Goal: Communication & Community: Answer question/provide support

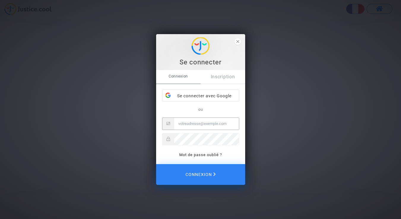
type input "[EMAIL_ADDRESS][DOMAIN_NAME]"
click at [199, 174] on span "Connexion" at bounding box center [201, 174] width 32 height 13
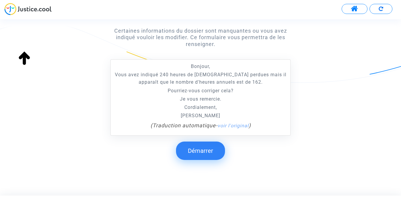
scroll to position [109, 0]
click at [200, 143] on button "Démarrer" at bounding box center [200, 151] width 49 height 18
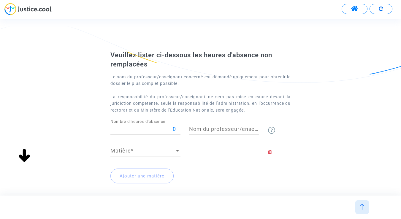
click at [151, 130] on input "0" at bounding box center [145, 129] width 70 height 6
click at [175, 129] on input "1620" at bounding box center [145, 129] width 70 height 6
type input "162"
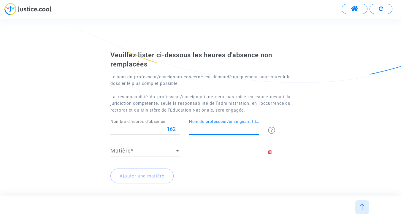
click at [209, 126] on input "Nom du professeur/enseignant titulaire" at bounding box center [224, 129] width 70 height 6
type input "BUSVIAH"
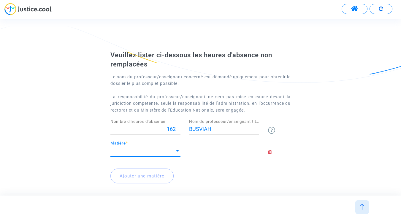
click at [126, 152] on span "Matière" at bounding box center [142, 151] width 65 height 6
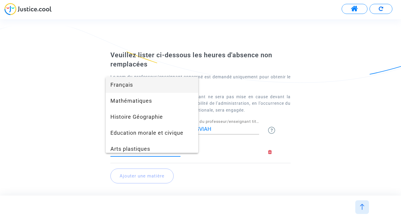
click at [134, 90] on span "Français" at bounding box center [151, 85] width 83 height 16
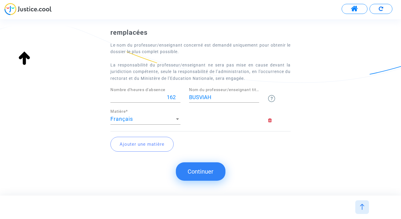
scroll to position [31, 0]
click at [200, 174] on button "Continuer" at bounding box center [201, 171] width 50 height 18
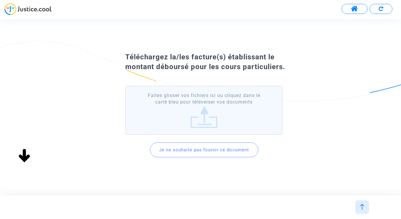
scroll to position [0, 0]
click at [209, 150] on button "Je ne souhaite pas fournir ce document" at bounding box center [204, 150] width 108 height 15
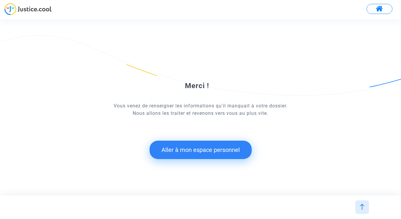
click at [198, 151] on button "Aller à mon espace personnel" at bounding box center [201, 150] width 102 height 18
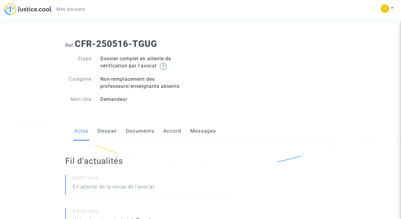
click at [200, 131] on link "Messages" at bounding box center [203, 131] width 26 height 20
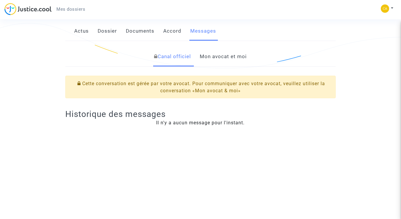
scroll to position [100, 0]
click at [225, 53] on link "Mon avocat et moi" at bounding box center [223, 57] width 47 height 20
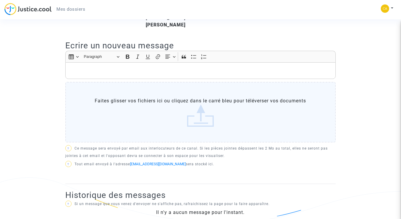
scroll to position [170, 0]
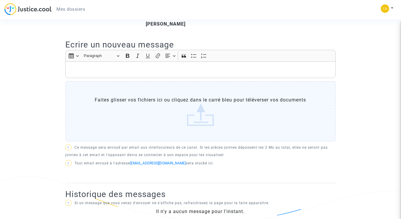
click at [104, 74] on p "Rich Text Editor, main" at bounding box center [201, 69] width 264 height 7
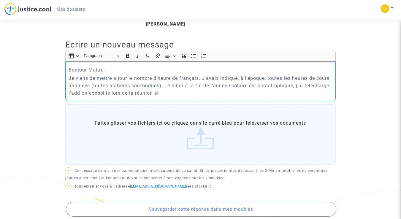
click at [330, 92] on p "Je viens de mettre a jour le nombre d'heure de français. J'avais indiqué, à l'é…" at bounding box center [201, 86] width 264 height 22
click at [172, 97] on p "Je viens de mettre a jour le nombre d'heure de français. J'avais indiqué, à l'é…" at bounding box center [201, 86] width 264 height 22
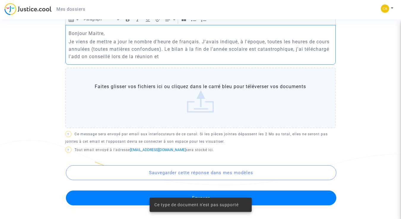
scroll to position [206, 0]
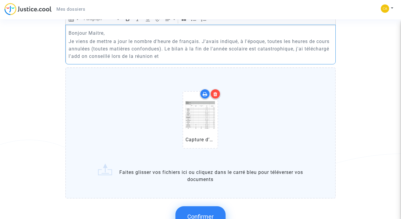
click at [312, 55] on p "Je viens de mettre a jour le nombre d'heure de français. J'avais indiqué, à l'é…" at bounding box center [201, 49] width 264 height 22
click at [167, 60] on p "Je viens de mettre a jour le nombre d'heure de français. J'avais indiqué, à l'é…" at bounding box center [201, 49] width 264 height 22
click at [116, 48] on p "Je viens de mettre a jour le nombre d'heure de français. J'avais indiqué, à l'é…" at bounding box center [201, 49] width 264 height 22
click at [70, 48] on p "Je viens de mettre à jour le nombre d'heure de français. J'avais indiqué, à l'é…" at bounding box center [201, 49] width 264 height 22
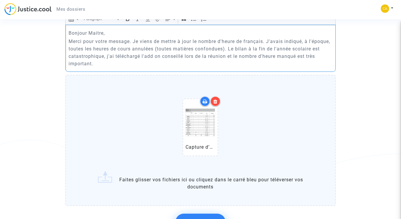
click at [93, 67] on p "Merci pour votre message. Je viens de mettre à jour le nombre d'heure de frança…" at bounding box center [201, 53] width 264 height 30
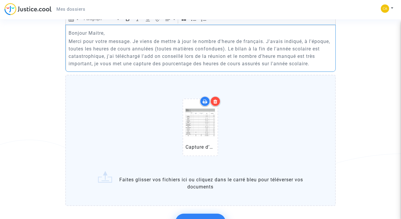
click at [317, 67] on p "Merci pour votre message. Je viens de mettre à jour le nombre d'heure de frança…" at bounding box center [201, 53] width 264 height 30
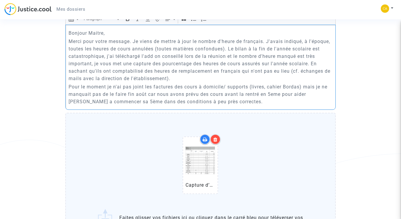
click at [85, 101] on p "Pour le moment je n'ai pas joint les factures des cours à domicile/ supports (l…" at bounding box center [201, 94] width 264 height 22
click at [212, 100] on p "Pour le moment je n'ai pas joint les factures des cours à domicile/ supports (l…" at bounding box center [201, 94] width 264 height 22
click at [258, 105] on p "Pour le moment je n'ai pas joint les factures des cours à domicile/ supports (l…" at bounding box center [201, 94] width 264 height 22
click at [291, 101] on p "Pour le moment je n'ai pas joint les factures des cours à domicile/ supports (l…" at bounding box center [201, 94] width 264 height 22
drag, startPoint x: 279, startPoint y: 101, endPoint x: 300, endPoint y: 102, distance: 21.1
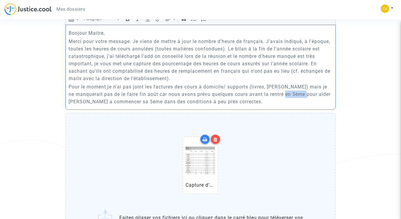
click at [300, 102] on p "Pour le moment je n'ai pas joint les factures des cours à domicile/ supports (l…" at bounding box center [201, 94] width 264 height 22
click at [220, 105] on p "Pour le moment je n'ai pas joint les factures des cours à domicile/ supports (l…" at bounding box center [201, 94] width 264 height 22
click at [276, 62] on p "Merci pour votre message. Je viens de mettre à jour le nombre d'heure de frança…" at bounding box center [201, 60] width 264 height 45
click at [299, 62] on p "Merci pour votre message. Je viens de mettre à jour le nombre d'heure de frança…" at bounding box center [201, 60] width 264 height 45
click at [305, 94] on p "Pour le moment je n'ai pas joint les factures des cours à domicile/ supports (l…" at bounding box center [201, 94] width 264 height 22
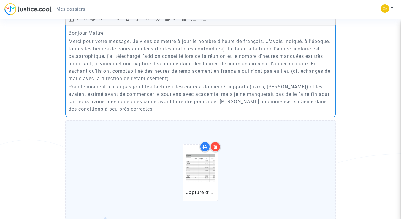
click at [209, 101] on p "Pour le moment je n'ai pas joint les factures des cours à domicile/ supports (l…" at bounding box center [201, 98] width 264 height 30
click at [211, 102] on p "Pour le moment je n'ai pas joint les factures des cours à domicile/ supports (l…" at bounding box center [201, 98] width 264 height 30
click at [199, 102] on p "Pour le moment je n'ai pas joint les factures des cours à domicile/ supports (l…" at bounding box center [201, 98] width 264 height 30
click at [179, 113] on p "Pour le moment je n'ai pas joint les factures des cours à domicile/ supports (l…" at bounding box center [201, 98] width 264 height 30
drag, startPoint x: 225, startPoint y: 93, endPoint x: 304, endPoint y: 94, distance: 78.7
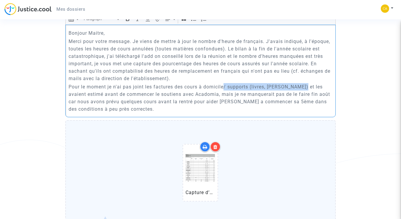
click at [304, 94] on p "Pour le moment je n'ai pas joint les factures des cours à domicile/ supports (l…" at bounding box center [201, 98] width 264 height 30
copy p "/ supports (livres, [PERSON_NAME])"
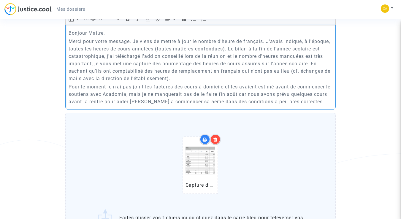
click at [231, 94] on p "Pour le moment je n'ai pas joint les factures des cours à domicile et les avaie…" at bounding box center [201, 94] width 264 height 22
click at [94, 100] on p "Pour le moment je n'ai pas joint les factures des cours à domicile, je les avai…" at bounding box center [201, 94] width 264 height 22
click at [185, 101] on p "Pour le moment je n'ai pas joint les factures des cours à domicile, je les avai…" at bounding box center [201, 94] width 264 height 22
click at [238, 101] on p "Pour le moment je n'ai pas joint les factures des cours à domicile, je les avai…" at bounding box center [201, 94] width 264 height 22
click at [308, 105] on p "Pour le moment je n'ai pas joint les factures des cours à domicile, je les avai…" at bounding box center [201, 94] width 264 height 22
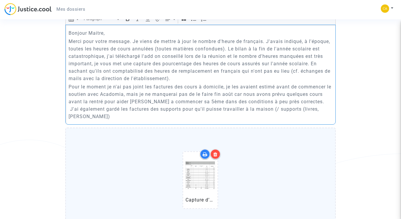
click at [292, 117] on p "Pour le moment je n'ai pas joint les factures des cours à domicile, je les avai…" at bounding box center [201, 101] width 264 height 37
click at [318, 115] on p "Pour le moment je n'ai pas joint les factures des cours à domicile, je les avai…" at bounding box center [201, 101] width 264 height 37
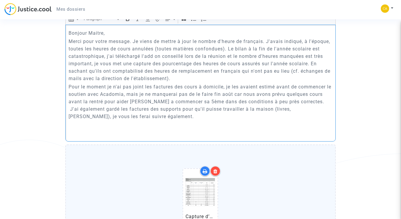
click at [124, 37] on p "Bonjour Maitre," at bounding box center [201, 32] width 264 height 7
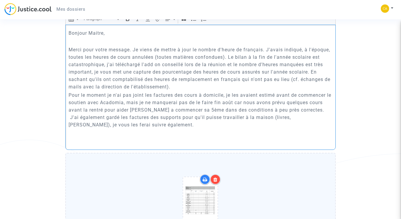
click at [179, 91] on p "Merci pour votre message. Je viens de mettre à jour le nombre d'heure de frança…" at bounding box center [201, 68] width 264 height 45
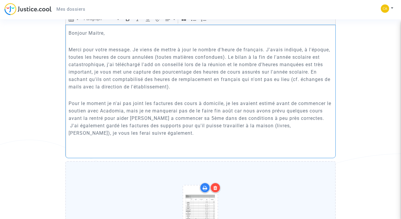
click at [72, 154] on p "Rich Text Editor, main" at bounding box center [201, 149] width 264 height 7
click at [69, 146] on p "Rich Text Editor, main" at bounding box center [201, 141] width 264 height 7
click at [70, 154] on p "Rich Text Editor, main" at bounding box center [201, 149] width 264 height 7
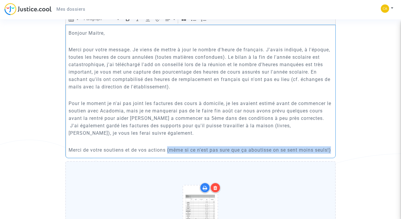
drag, startPoint x: 169, startPoint y: 156, endPoint x: 173, endPoint y: 165, distance: 10.0
click at [173, 154] on p "Merci de votre soutiens et de vos actions (même si ce n'est pas sure que ça abo…" at bounding box center [201, 149] width 264 height 7
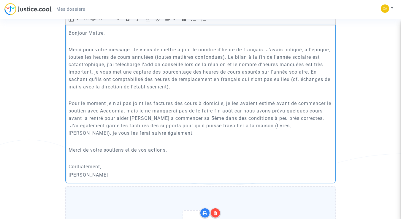
click at [106, 72] on p "Merci pour votre message. Je viens de mettre à jour le nombre d'heure de frança…" at bounding box center [201, 68] width 264 height 45
click at [157, 72] on p "Merci pour votre message. Je viens de mettre à jour le nombre d'heure de frança…" at bounding box center [201, 68] width 264 height 45
click at [183, 72] on p "Merci pour votre message. Je viens de mettre à jour le nombre d'heure de frança…" at bounding box center [201, 68] width 264 height 45
click at [155, 71] on p "Merci pour votre message. Je viens de mettre à jour le nombre d'heure de frança…" at bounding box center [201, 68] width 264 height 45
click at [143, 79] on p "Merci pour votre message. Je viens de mettre à jour le nombre d'heure de frança…" at bounding box center [201, 68] width 264 height 45
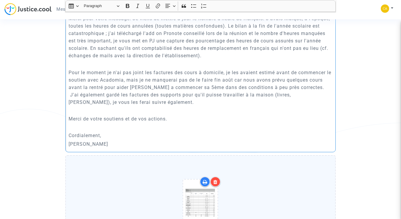
scroll to position [238, 0]
click at [173, 102] on p "Pour le moment je n'ai pas joint les factures des cours à domicile, je les avai…" at bounding box center [201, 87] width 264 height 37
click at [121, 139] on p "Cordialement," at bounding box center [201, 135] width 264 height 7
click at [106, 148] on p "[PERSON_NAME]" at bounding box center [201, 143] width 264 height 7
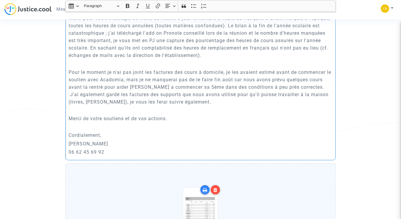
click at [132, 148] on p "[PERSON_NAME]" at bounding box center [201, 143] width 264 height 7
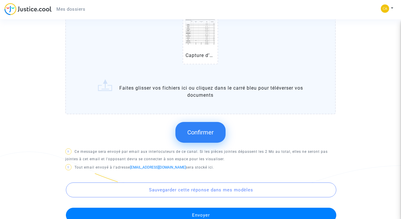
scroll to position [467, 0]
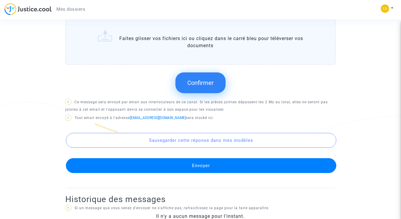
click at [196, 86] on span "Confirmer" at bounding box center [200, 82] width 26 height 7
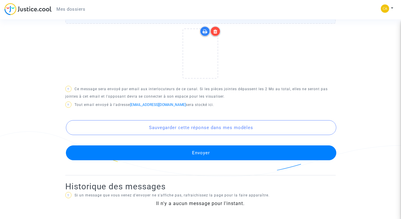
scroll to position [445, 0]
click at [200, 152] on button "Envoyer" at bounding box center [201, 153] width 271 height 15
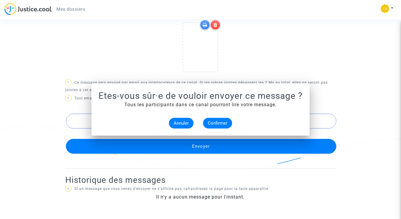
scroll to position [0, 0]
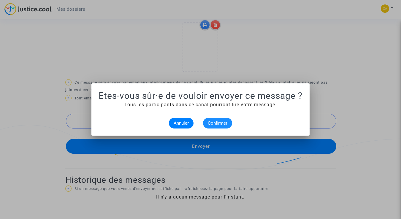
click at [212, 122] on span "Confirmer" at bounding box center [218, 123] width 20 height 5
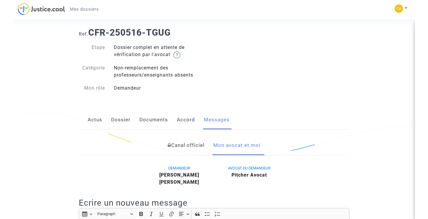
scroll to position [11, 0]
